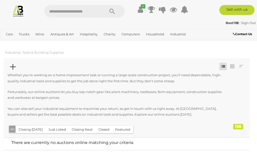
click at [176, 38] on link "Industrial" at bounding box center [178, 34] width 20 height 8
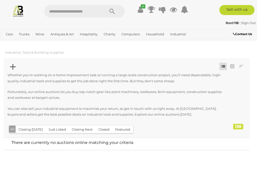
click at [0, 0] on link "Building Materials" at bounding box center [0, 0] width 0 height 0
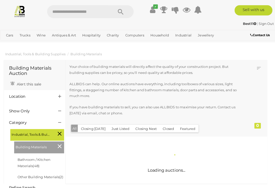
scroll to position [1, 0]
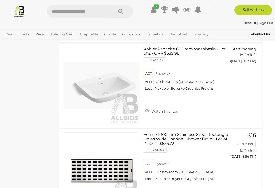
scroll to position [3345, 5]
click at [0, 0] on span "Auctions" at bounding box center [0, 0] width 0 height 0
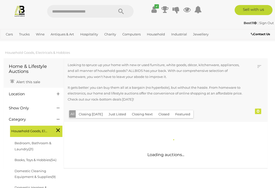
scroll to position [1, 0]
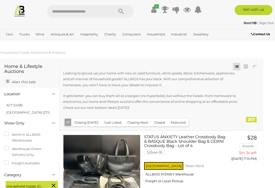
scroll to position [0, 5]
click at [163, 126] on button "Closed" at bounding box center [159, 122] width 17 height 8
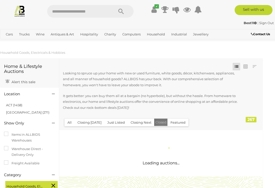
scroll to position [0, 0]
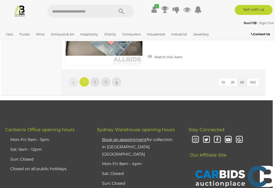
scroll to position [4358, 2]
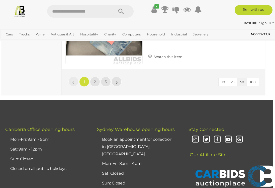
click at [96, 79] on span "2" at bounding box center [95, 81] width 2 height 5
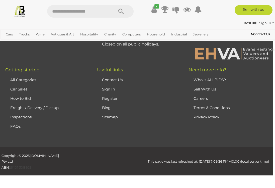
scroll to position [82, 0]
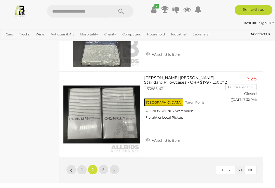
scroll to position [4253, 5]
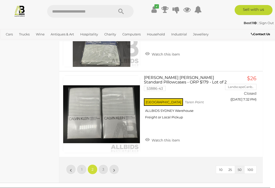
click at [105, 172] on link "3" at bounding box center [103, 169] width 10 height 10
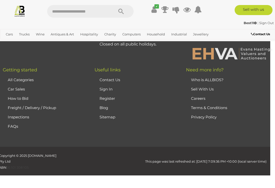
scroll to position [82, 0]
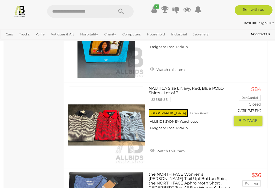
scroll to position [2106, 0]
click at [246, 125] on button "GO TO BID PAGE" at bounding box center [248, 120] width 29 height 10
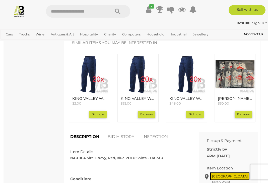
scroll to position [211, 0]
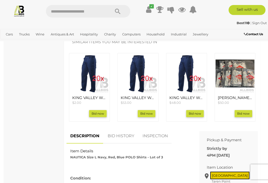
click at [86, 135] on link "DESCRIPTION" at bounding box center [84, 135] width 37 height 15
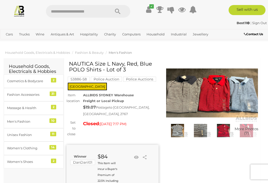
scroll to position [0, 7]
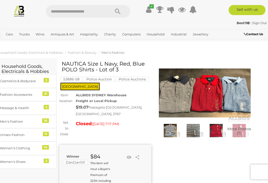
click at [172, 132] on img at bounding box center [170, 130] width 21 height 13
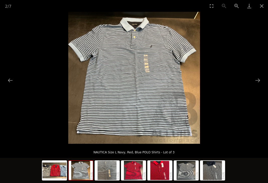
click at [256, 85] on picture at bounding box center [134, 78] width 268 height 132
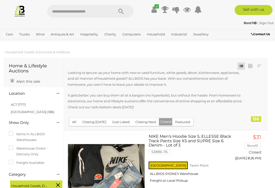
scroll to position [1, 0]
